Goal: Transaction & Acquisition: Purchase product/service

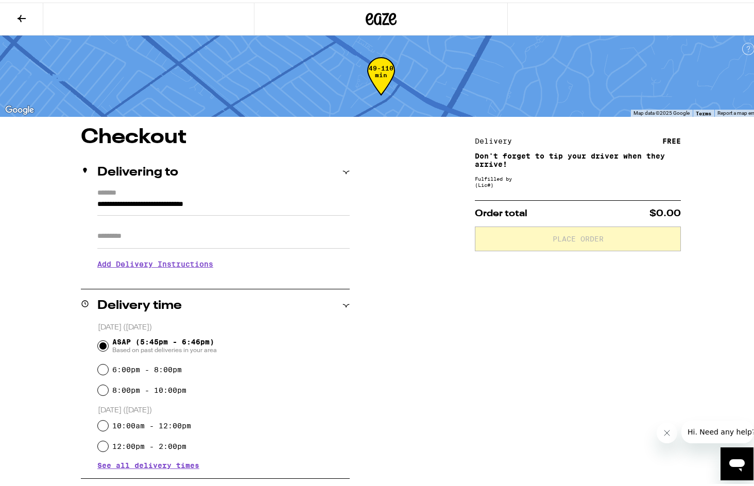
click at [23, 22] on button at bounding box center [21, 17] width 43 height 32
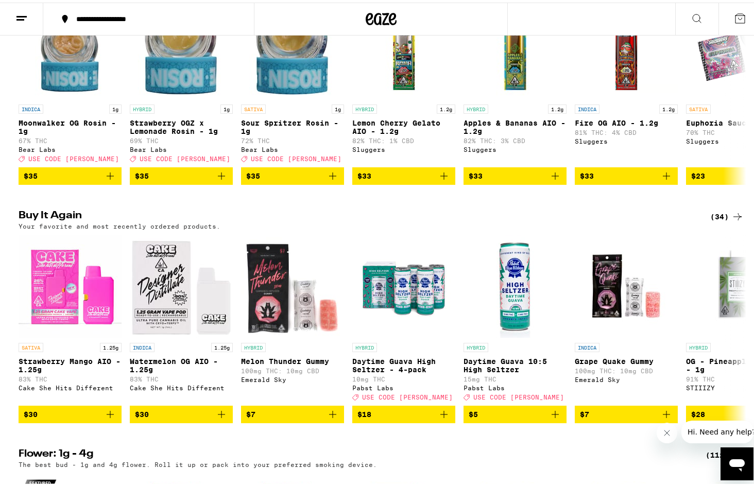
scroll to position [927, 0]
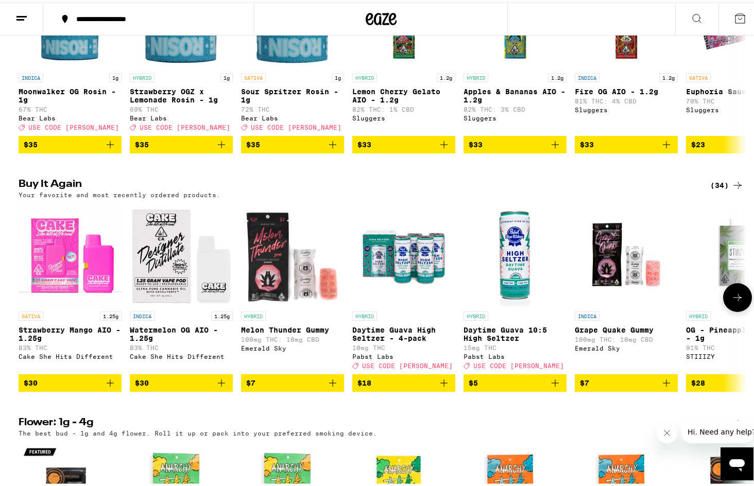
click at [735, 301] on icon at bounding box center [737, 295] width 12 height 12
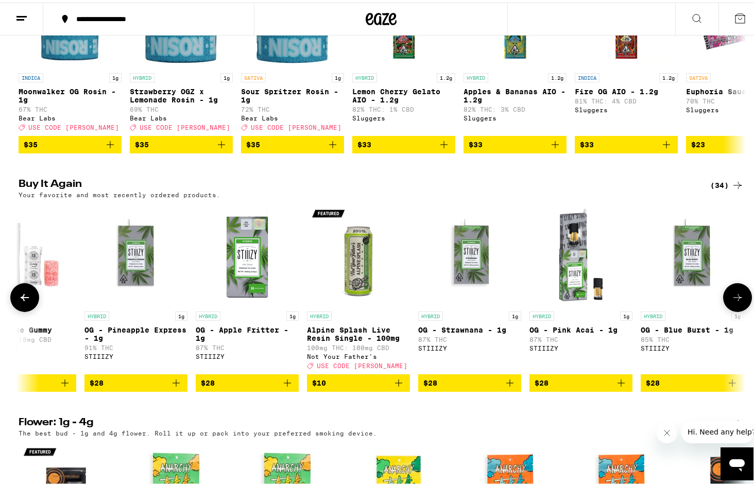
scroll to position [0, 613]
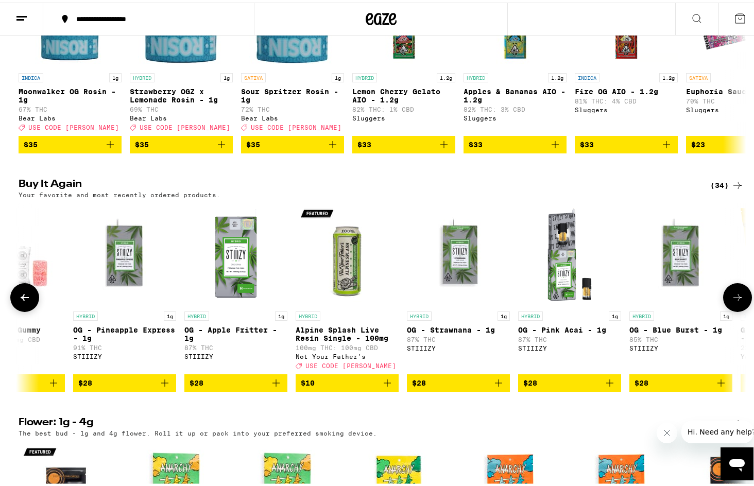
click at [16, 310] on button at bounding box center [24, 295] width 29 height 29
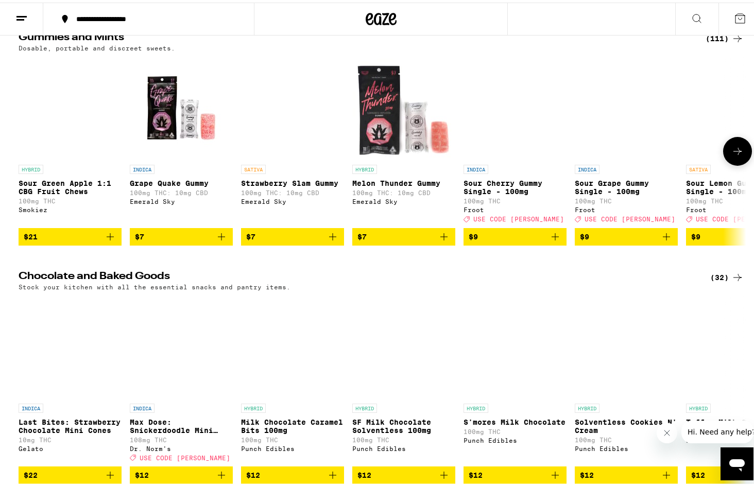
scroll to position [3296, 0]
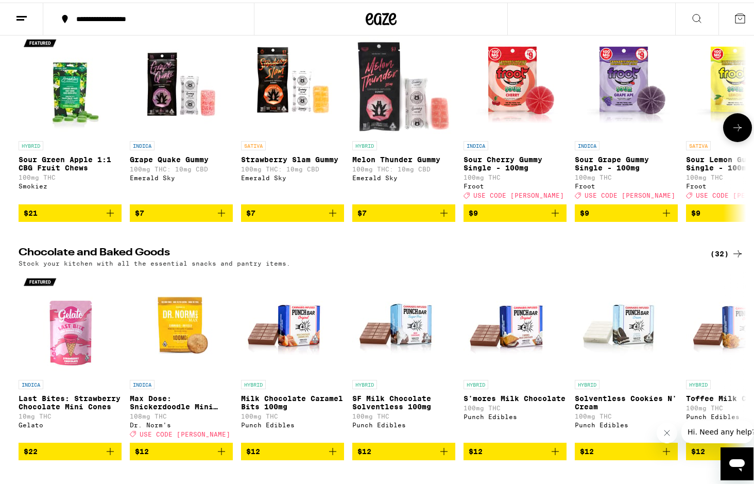
click at [441, 217] on icon "Add to bag" at bounding box center [444, 210] width 12 height 12
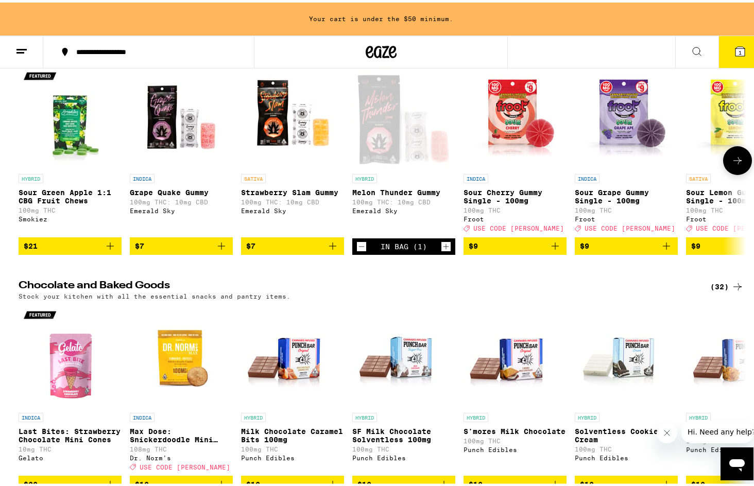
scroll to position [3329, 0]
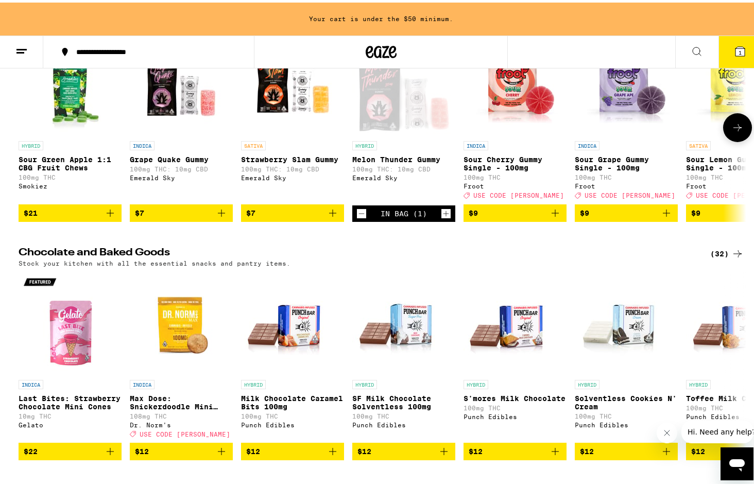
click at [441, 217] on icon "Increment" at bounding box center [445, 211] width 9 height 12
click at [331, 217] on icon "Add to bag" at bounding box center [333, 210] width 12 height 12
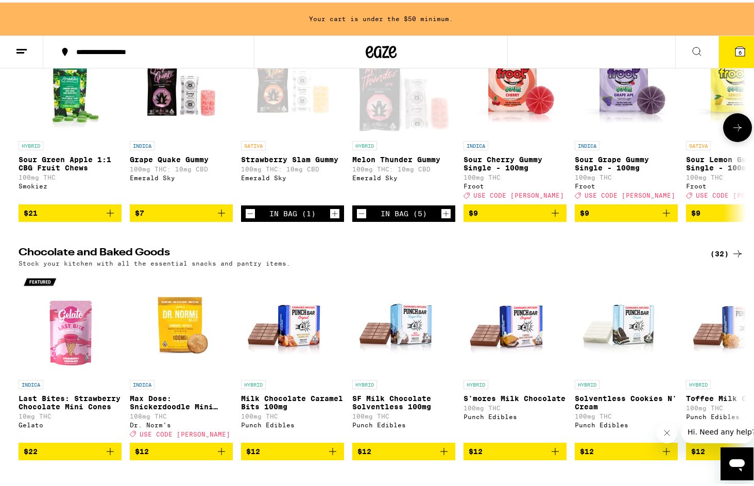
click at [332, 214] on icon "Increment" at bounding box center [335, 211] width 6 height 6
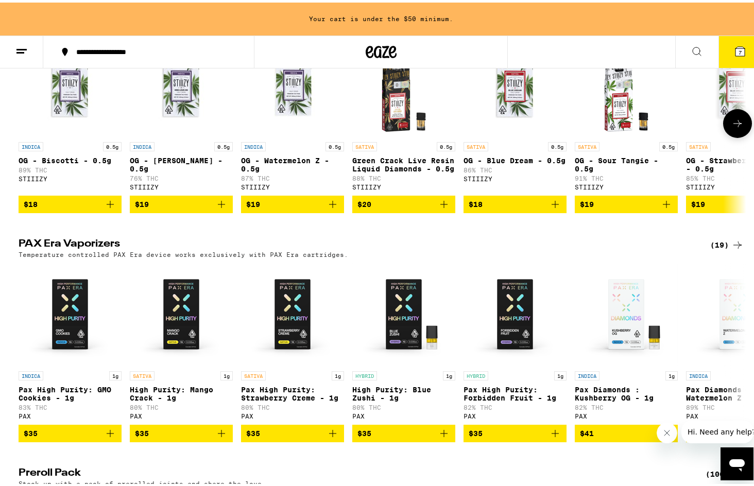
scroll to position [2145, 0]
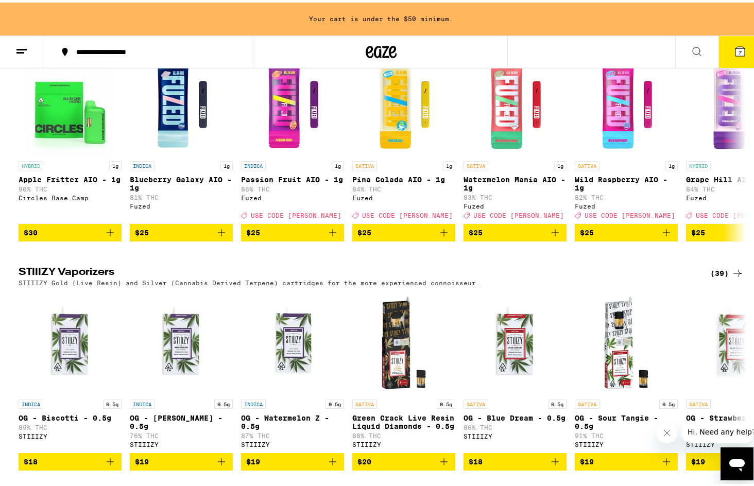
click at [731, 39] on icon at bounding box center [737, 32] width 12 height 12
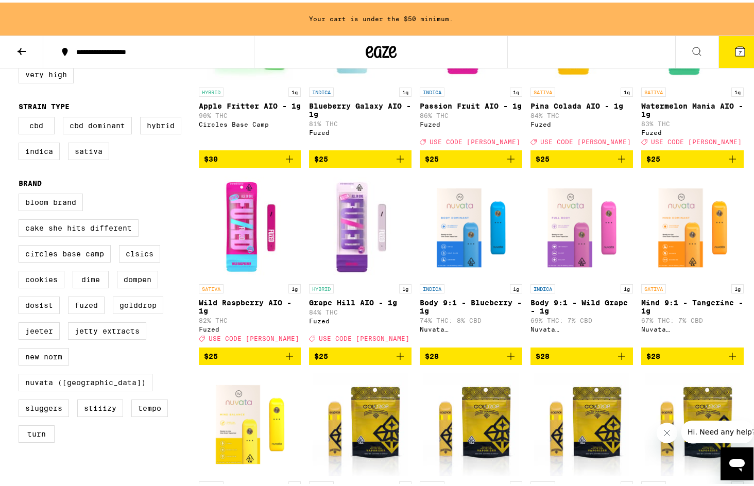
scroll to position [206, 0]
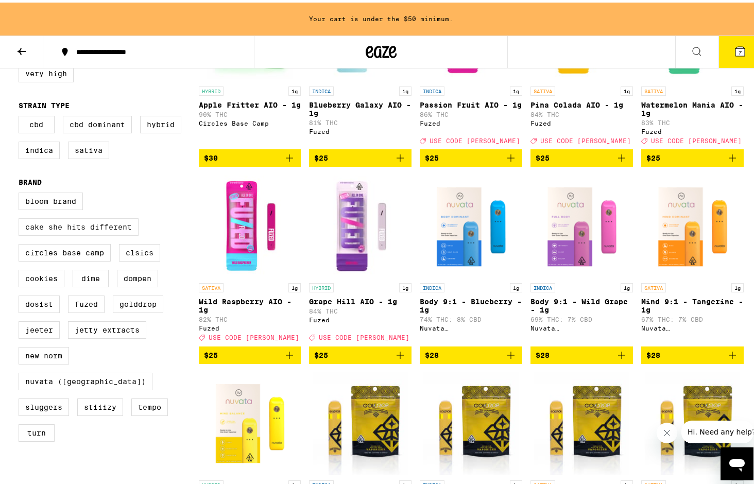
click at [68, 233] on label "Cake She Hits Different" at bounding box center [79, 225] width 120 height 18
click at [21, 192] on input "Cake She Hits Different" at bounding box center [21, 192] width 1 height 1
checkbox input "true"
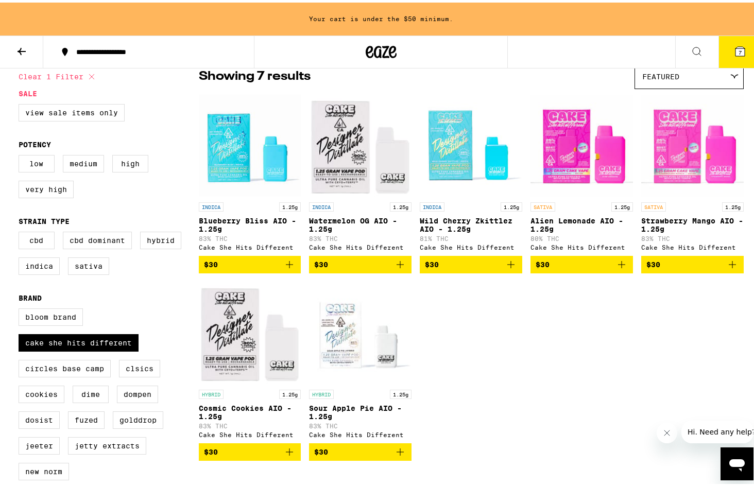
scroll to position [103, 0]
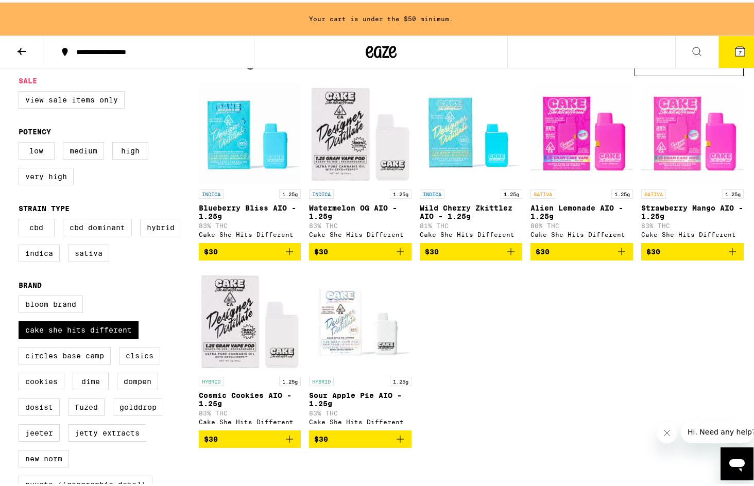
click at [287, 253] on icon "Add to bag" at bounding box center [289, 249] width 12 height 12
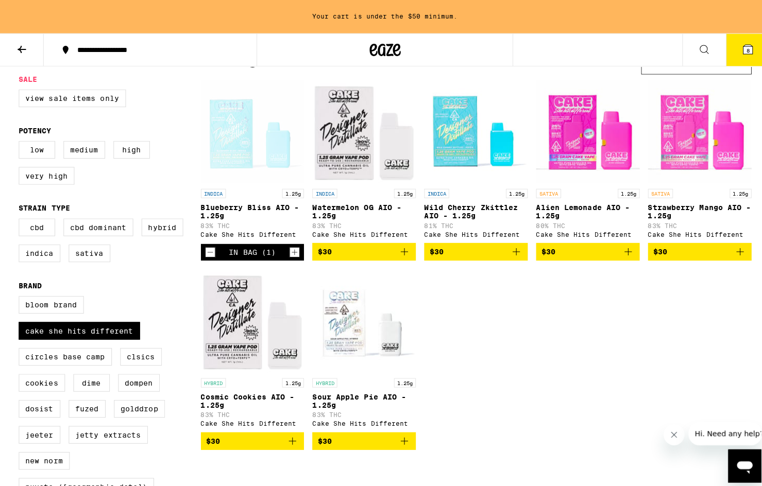
scroll to position [70, 0]
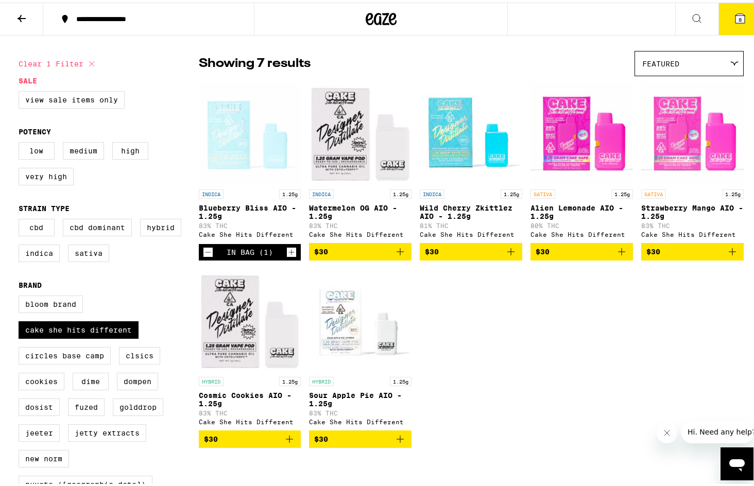
click at [729, 254] on icon "Add to bag" at bounding box center [732, 249] width 12 height 12
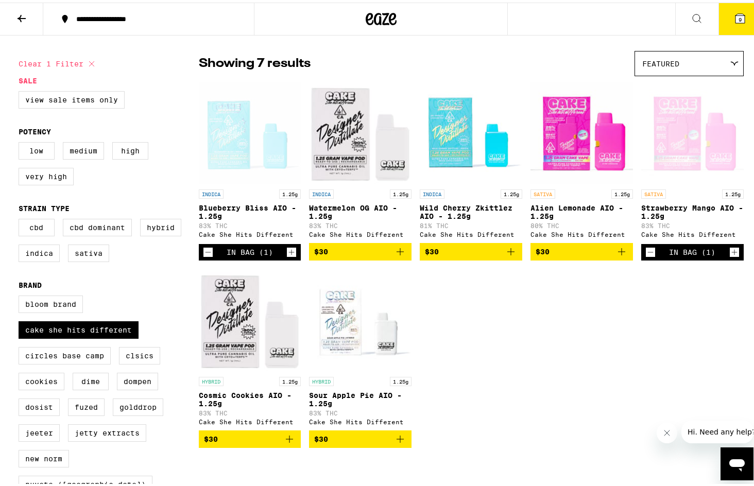
click at [741, 18] on button "9" at bounding box center [739, 17] width 43 height 32
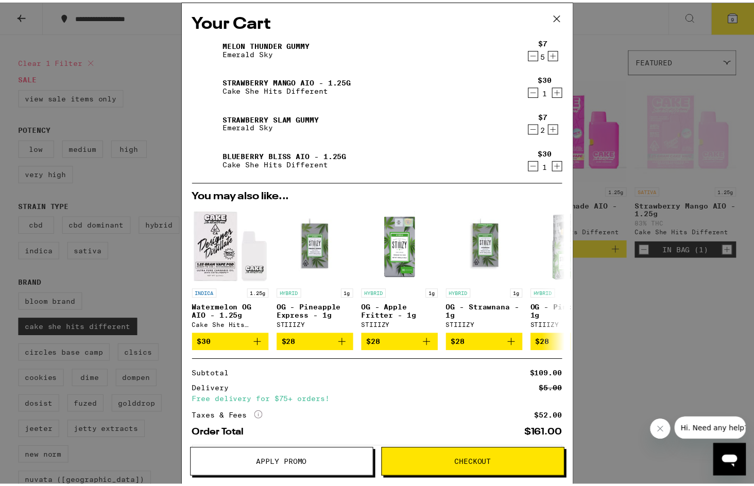
scroll to position [53, 0]
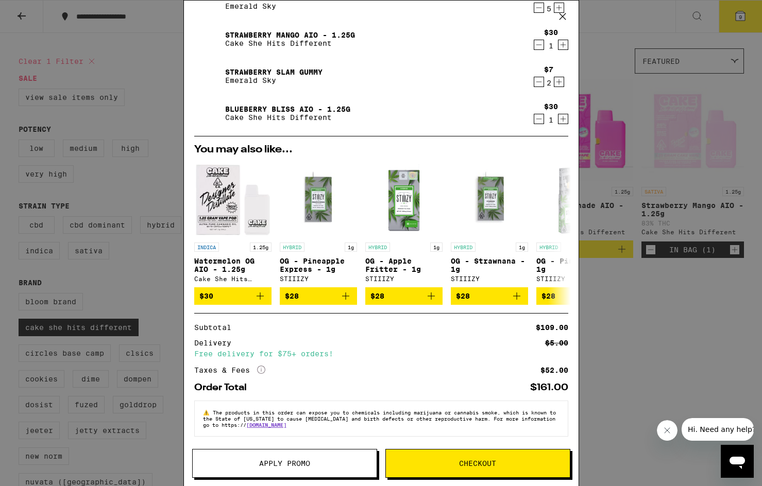
click at [310, 466] on span "Apply Promo" at bounding box center [285, 463] width 184 height 7
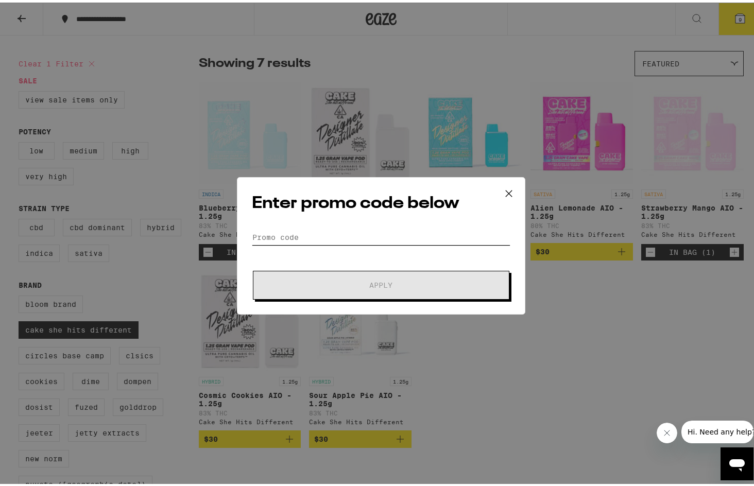
click at [335, 234] on input "Promo Code" at bounding box center [381, 234] width 259 height 15
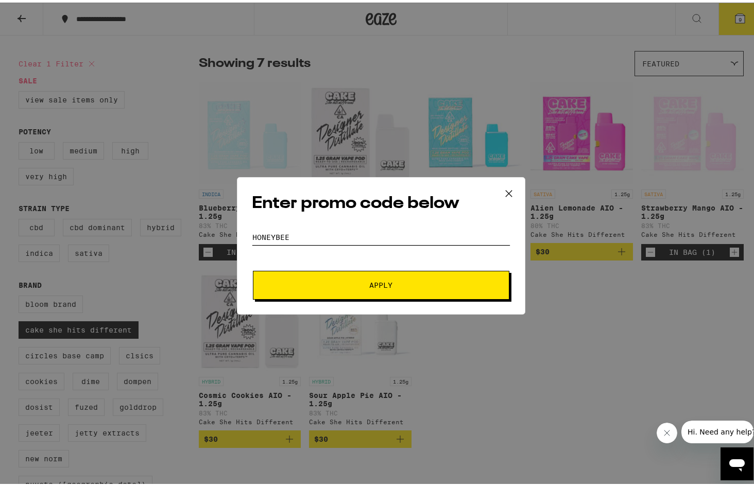
type input "honeybee"
click at [253, 268] on button "Apply" at bounding box center [381, 282] width 256 height 29
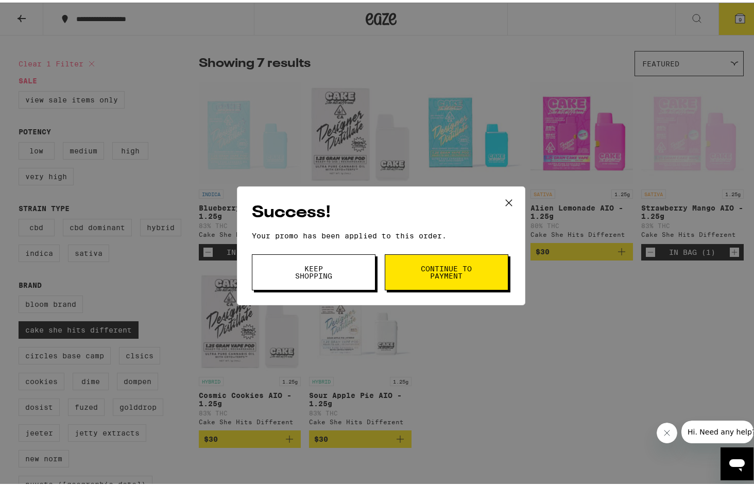
click at [422, 270] on span "Continue to payment" at bounding box center [446, 270] width 53 height 14
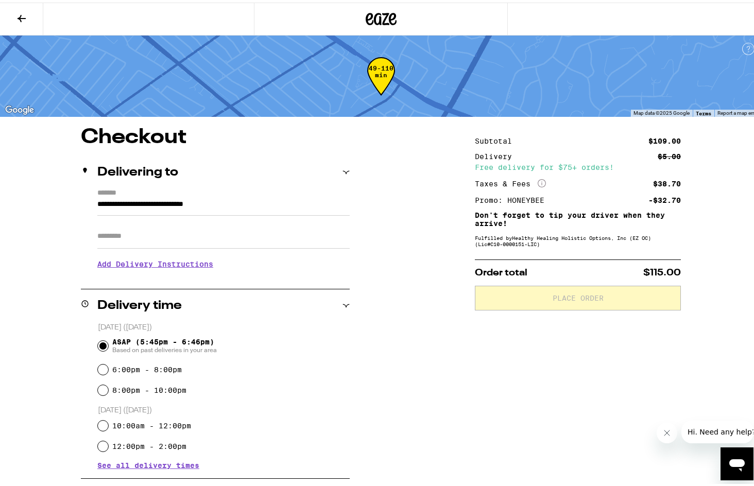
click at [115, 239] on input "Apt/Suite" at bounding box center [223, 233] width 252 height 25
type input "***"
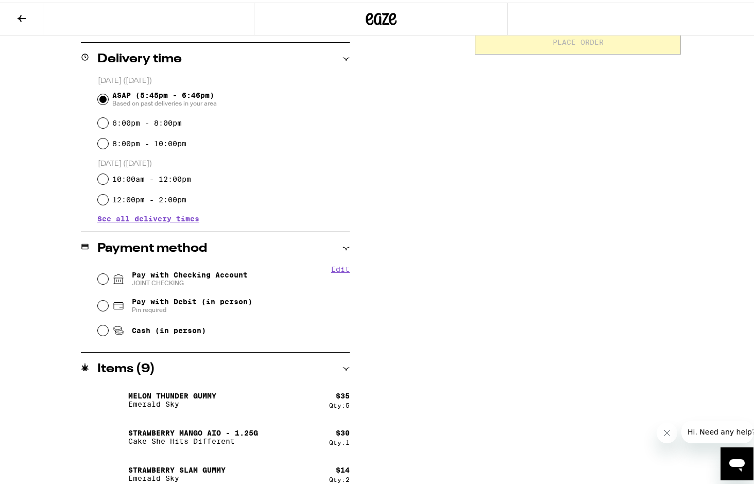
scroll to position [302, 0]
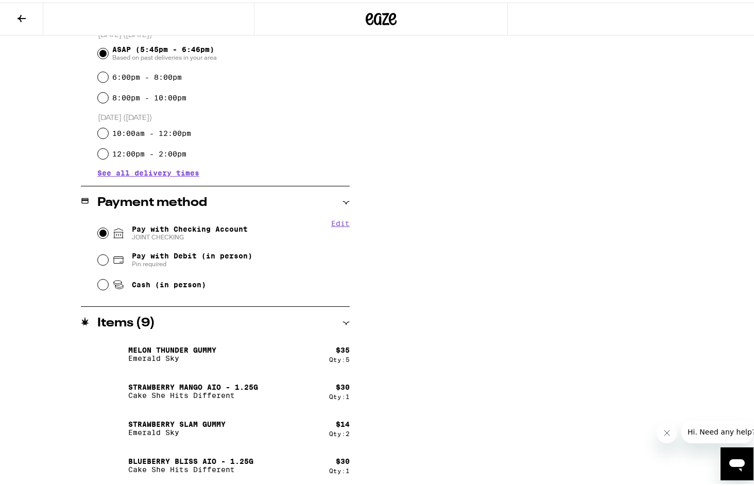
click at [102, 230] on input "Pay with Checking Account JOINT CHECKING" at bounding box center [103, 231] width 10 height 10
radio input "true"
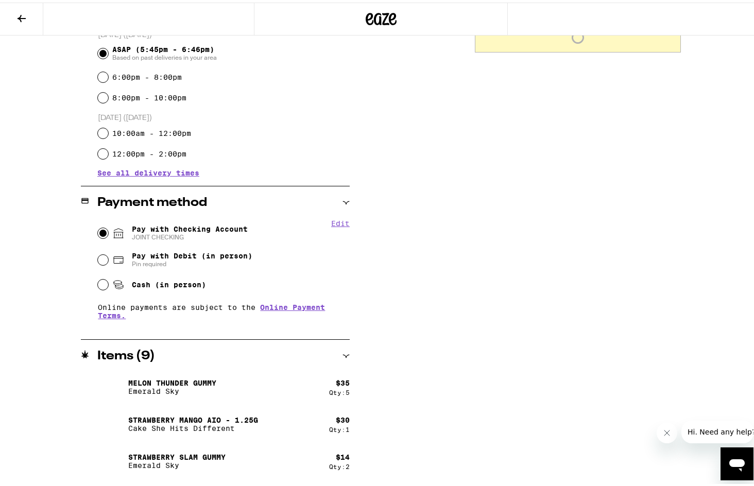
scroll to position [0, 0]
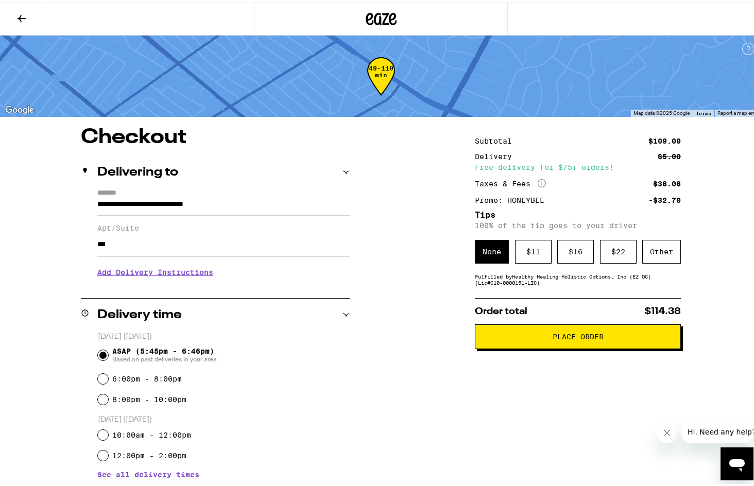
click at [180, 273] on h3 "Add Delivery Instructions" at bounding box center [223, 270] width 252 height 24
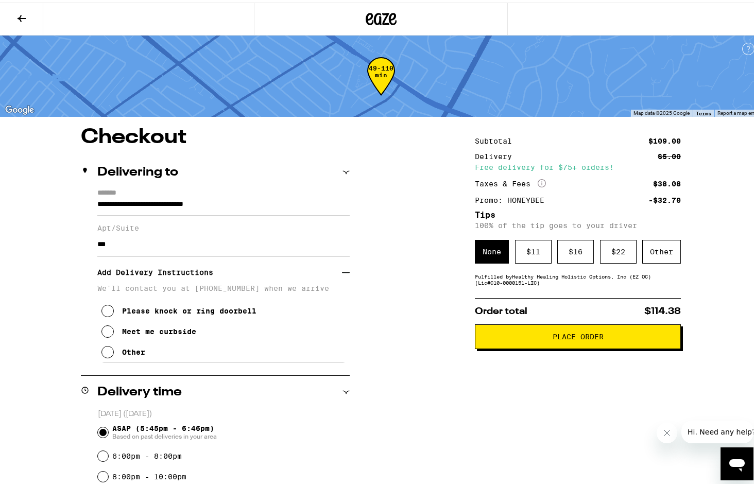
click at [101, 353] on icon at bounding box center [107, 350] width 12 height 12
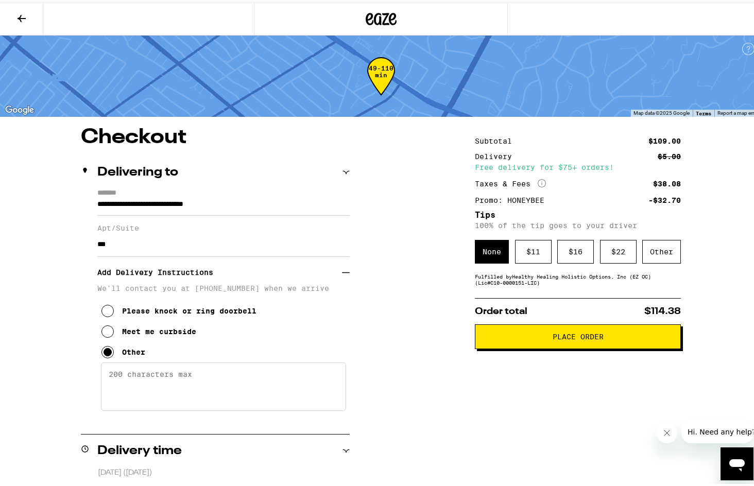
click at [167, 371] on textarea "Enter any other delivery instructions you want driver to know" at bounding box center [223, 384] width 245 height 48
paste textarea "There’s parking on Whittier Blvd in front of building, or a small parking lot o…"
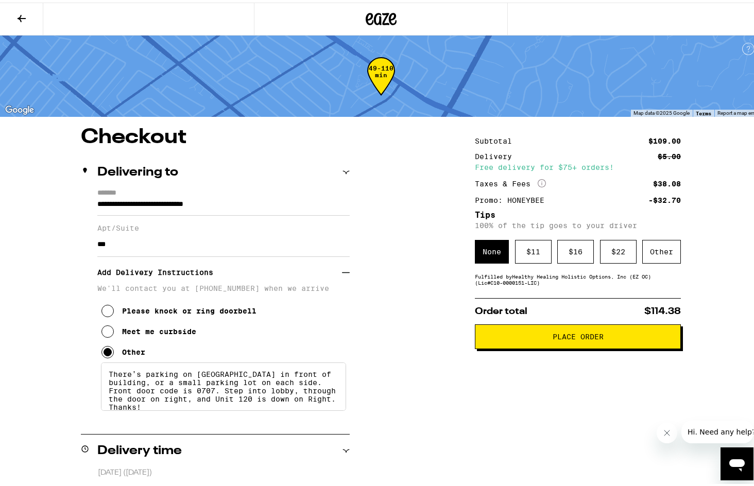
scroll to position [3, 0]
type textarea "There’s parking on Whittier Blvd in front of building, or a small parking lot o…"
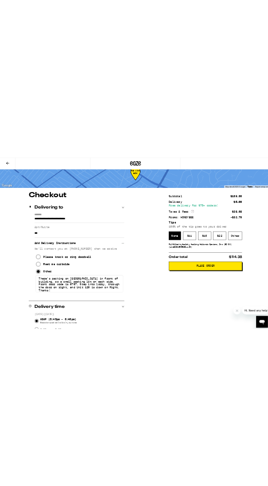
scroll to position [0, 0]
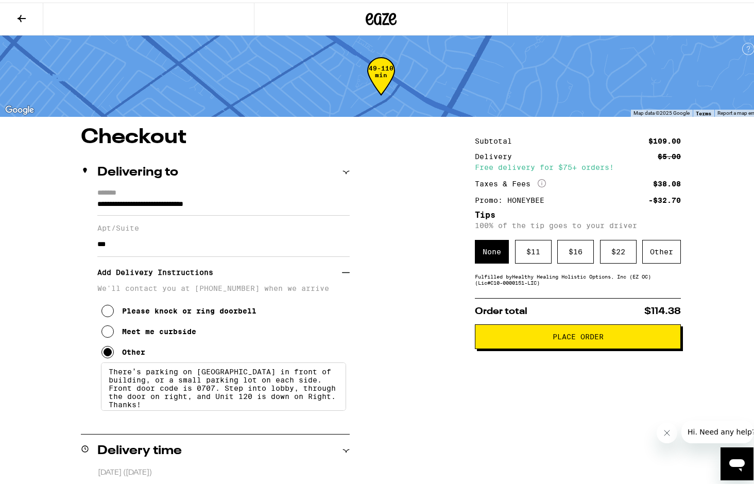
click at [541, 347] on button "Place Order" at bounding box center [578, 334] width 206 height 25
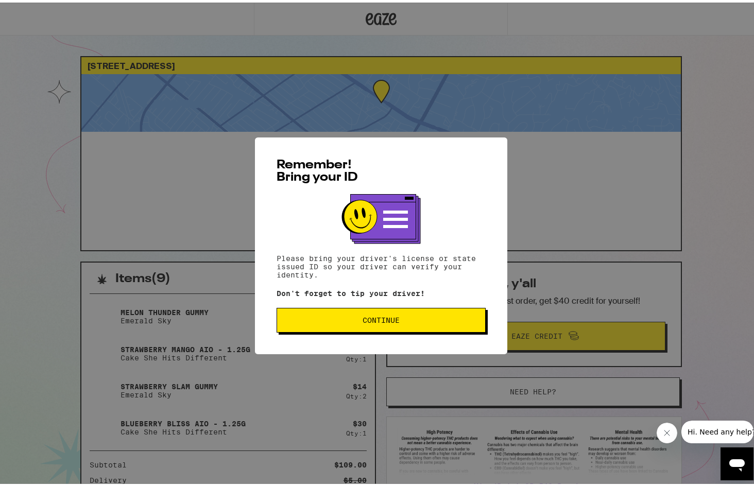
click at [422, 318] on span "Continue" at bounding box center [381, 317] width 192 height 7
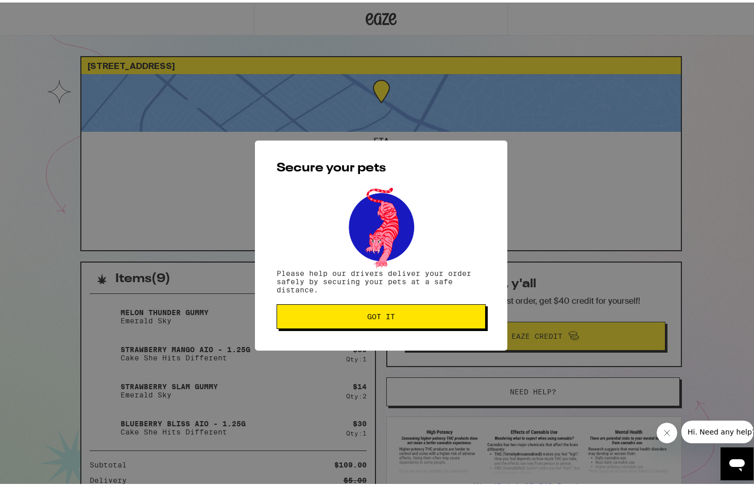
click at [422, 318] on span "Got it" at bounding box center [381, 314] width 192 height 7
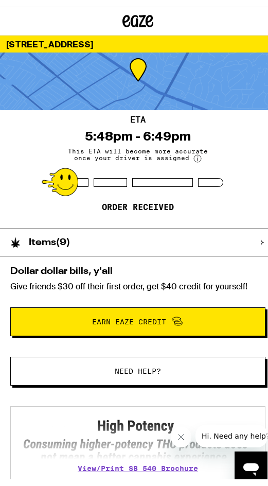
drag, startPoint x: 41, startPoint y: 134, endPoint x: 39, endPoint y: 58, distance: 76.8
click at [41, 134] on div "ETA 5:48pm - 6:49pm This ETA will become more accurate once your driver is assi…" at bounding box center [138, 163] width 276 height 118
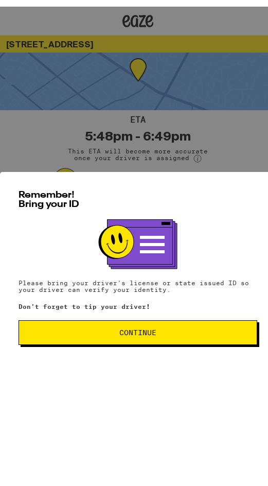
click at [182, 338] on button "Continue" at bounding box center [138, 326] width 239 height 25
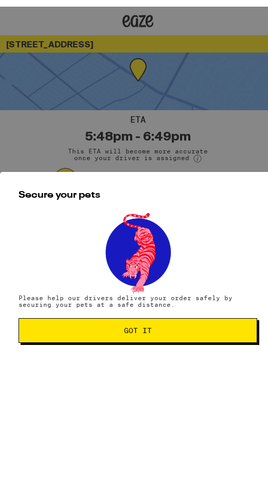
click at [174, 328] on span "Got it" at bounding box center [137, 323] width 221 height 7
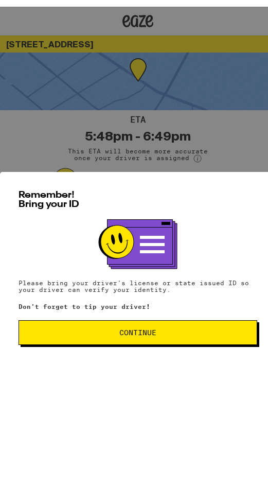
click at [175, 337] on button "Continue" at bounding box center [138, 326] width 239 height 25
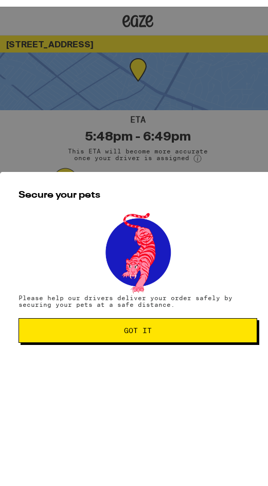
click at [134, 328] on span "Got it" at bounding box center [138, 323] width 28 height 7
